Goal: Task Accomplishment & Management: Manage account settings

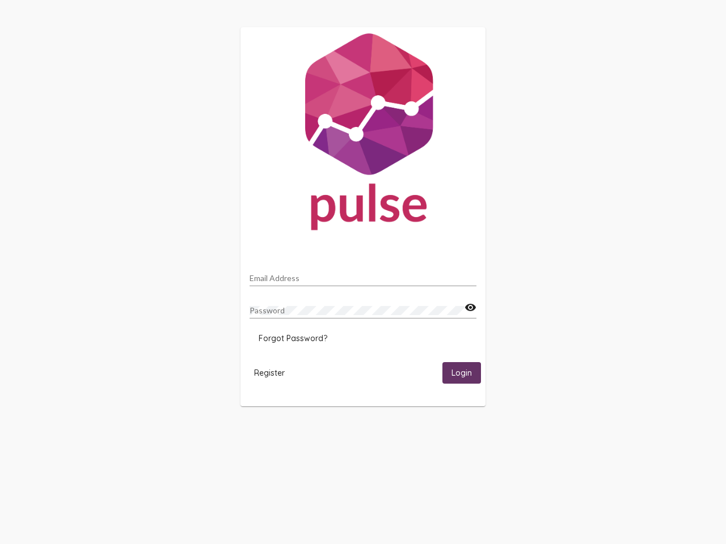
click at [363, 275] on input "Email Address" at bounding box center [362, 278] width 227 height 9
click at [470, 308] on mat-icon "visibility" at bounding box center [470, 308] width 12 height 14
click at [293, 338] on span "Forgot Password?" at bounding box center [293, 338] width 69 height 10
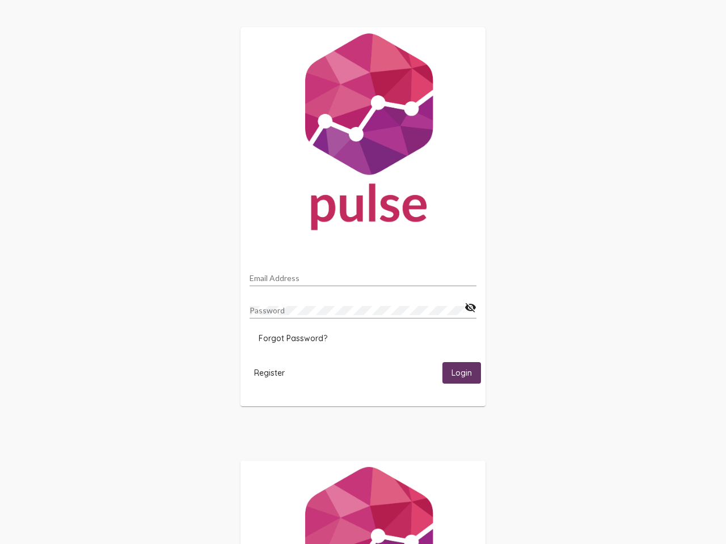
click at [269, 372] on span "Register" at bounding box center [269, 373] width 31 height 10
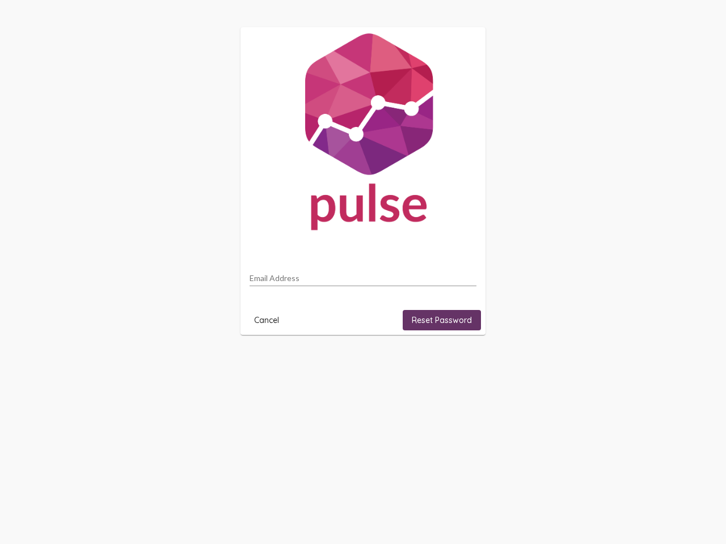
click at [461, 362] on html "Email Address Cancel Reset Password" at bounding box center [363, 181] width 726 height 362
